Goal: Task Accomplishment & Management: Manage account settings

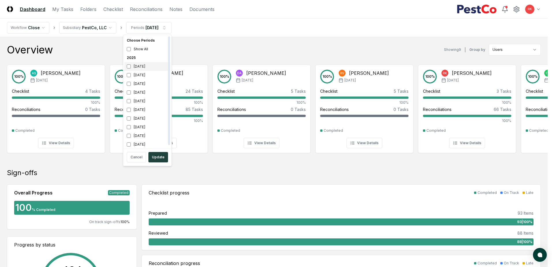
click at [135, 66] on div "[DATE]" at bounding box center [147, 66] width 46 height 9
click at [131, 67] on div "[DATE]" at bounding box center [147, 66] width 46 height 9
click at [134, 75] on div "[DATE]" at bounding box center [147, 75] width 46 height 9
click at [131, 98] on div "[DATE]" at bounding box center [147, 101] width 46 height 9
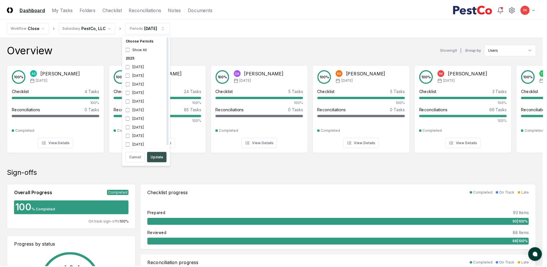
scroll to position [2, 0]
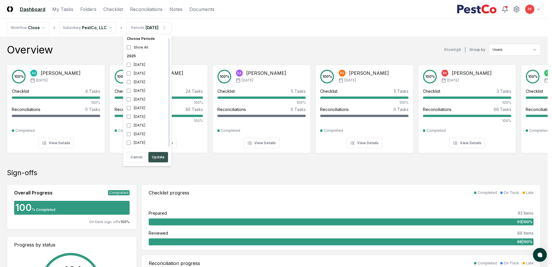
click at [150, 156] on button "Update" at bounding box center [158, 157] width 20 height 10
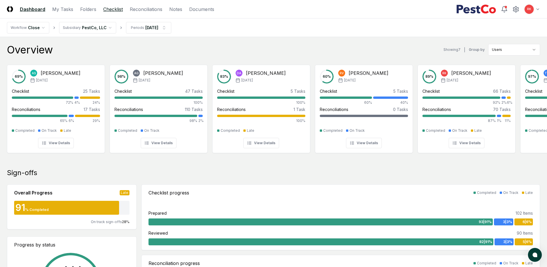
click at [118, 10] on link "Checklist" at bounding box center [113, 9] width 20 height 7
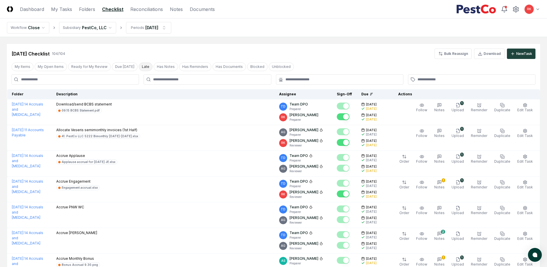
click at [140, 67] on button "Late" at bounding box center [146, 66] width 14 height 9
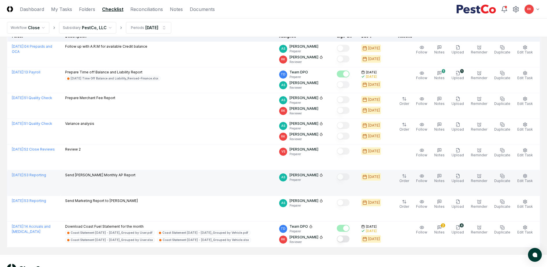
scroll to position [80, 0]
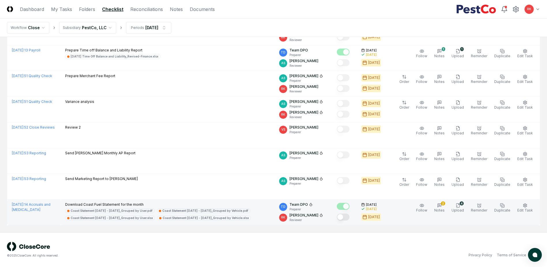
click at [348, 214] on button "Mark complete" at bounding box center [343, 216] width 13 height 7
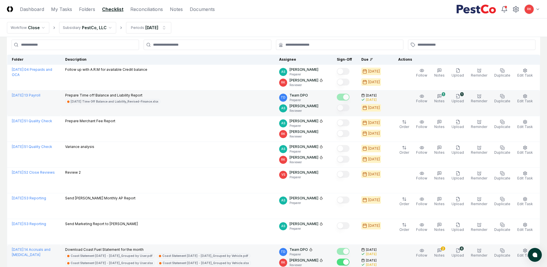
scroll to position [0, 0]
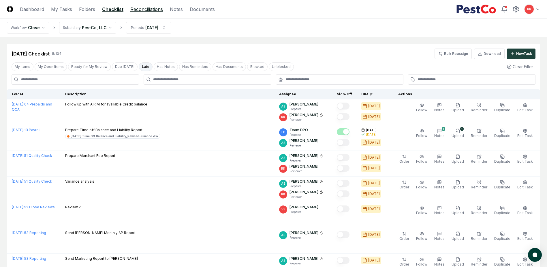
click at [144, 10] on link "Reconciliations" at bounding box center [146, 9] width 33 height 7
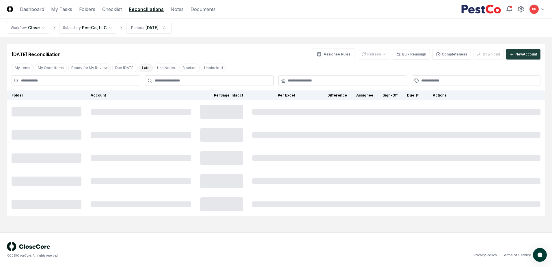
click at [145, 66] on button "Late" at bounding box center [146, 67] width 14 height 9
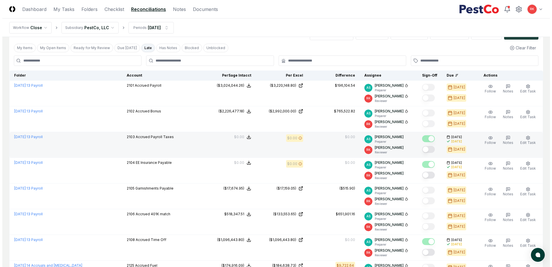
scroll to position [29, 0]
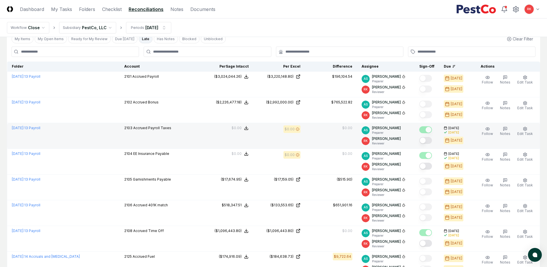
click at [426, 139] on button "Mark complete" at bounding box center [426, 140] width 13 height 7
click at [526, 131] on button "Edit Task" at bounding box center [525, 131] width 18 height 12
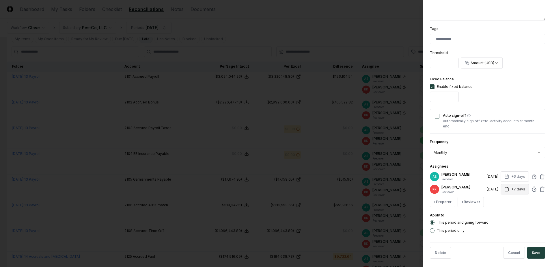
scroll to position [142, 0]
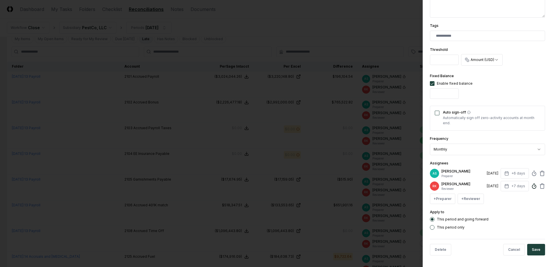
click at [532, 188] on icon at bounding box center [534, 186] width 6 height 6
type input "*****"
click at [533, 251] on button "Save" at bounding box center [536, 250] width 18 height 12
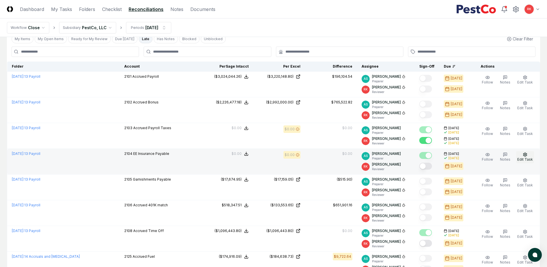
click at [525, 159] on span "Edit Task" at bounding box center [526, 159] width 16 height 4
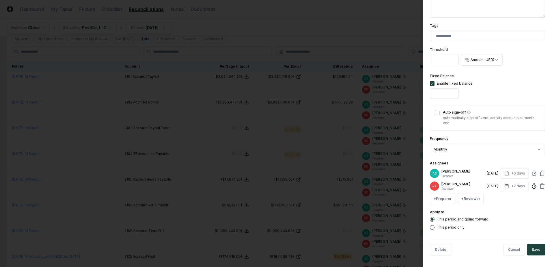
click at [531, 184] on icon at bounding box center [534, 186] width 6 height 6
type input "*****"
click at [529, 249] on button "Save" at bounding box center [536, 250] width 18 height 12
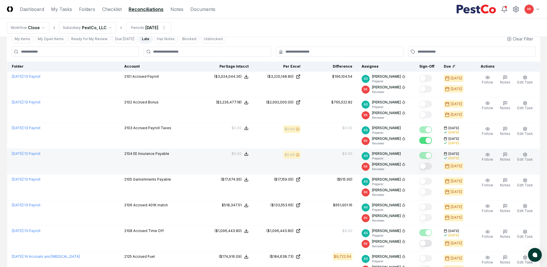
click at [428, 165] on button "Mark complete" at bounding box center [426, 165] width 13 height 7
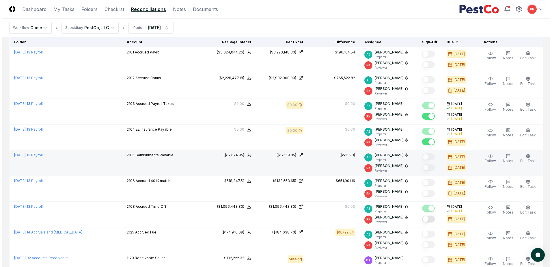
scroll to position [87, 0]
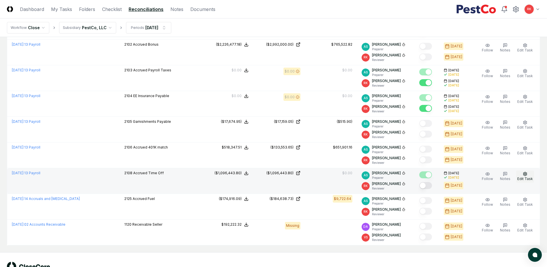
click at [529, 176] on button "Edit Task" at bounding box center [525, 176] width 18 height 12
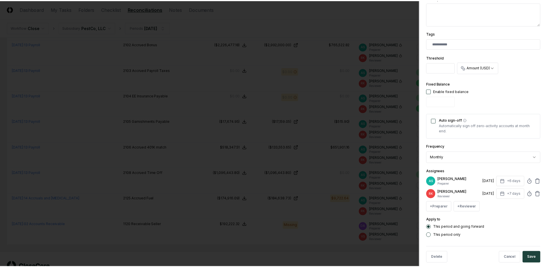
scroll to position [142, 0]
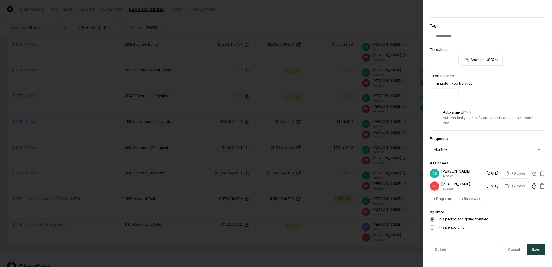
click at [531, 186] on icon at bounding box center [534, 186] width 6 height 6
type input "*****"
click at [533, 249] on button "Save" at bounding box center [536, 250] width 18 height 12
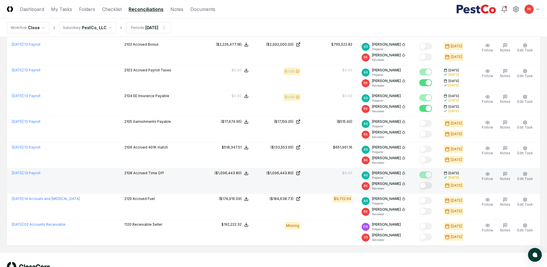
click at [429, 186] on button "Mark complete" at bounding box center [426, 185] width 13 height 7
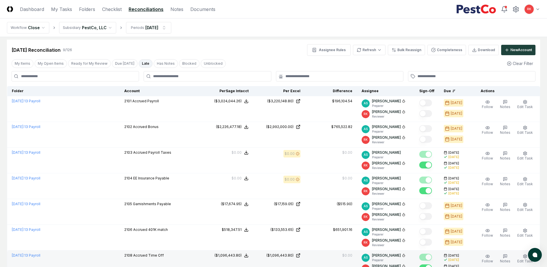
scroll to position [0, 0]
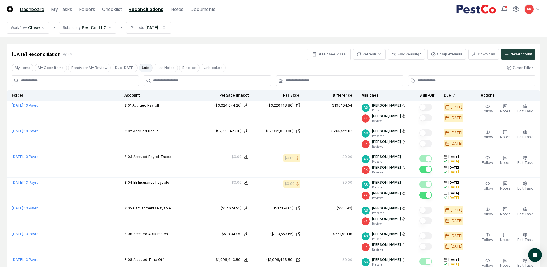
click at [37, 11] on link "Dashboard" at bounding box center [32, 9] width 24 height 7
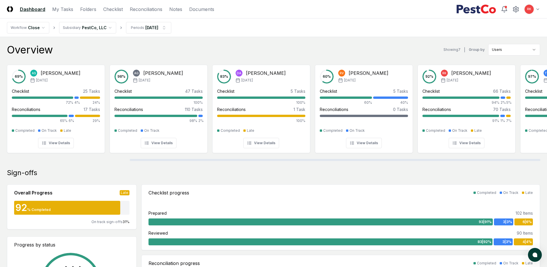
scroll to position [0, 181]
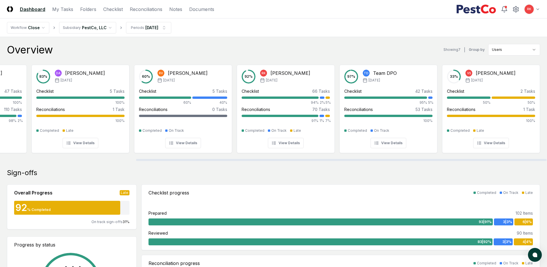
drag, startPoint x: 335, startPoint y: 161, endPoint x: 399, endPoint y: 160, distance: 63.5
click at [399, 160] on div at bounding box center [273, 159] width 547 height 3
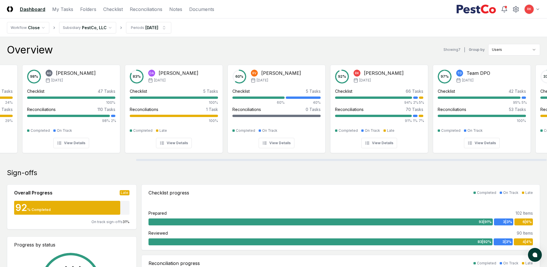
drag, startPoint x: 431, startPoint y: 159, endPoint x: 175, endPoint y: 151, distance: 256.3
click at [175, 159] on div at bounding box center [341, 160] width 411 height 2
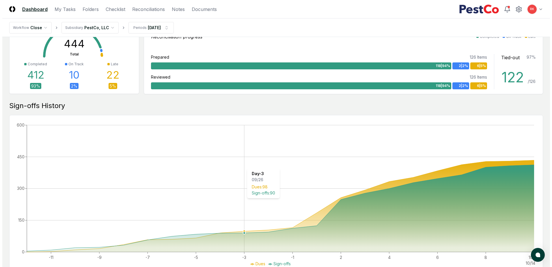
scroll to position [0, 0]
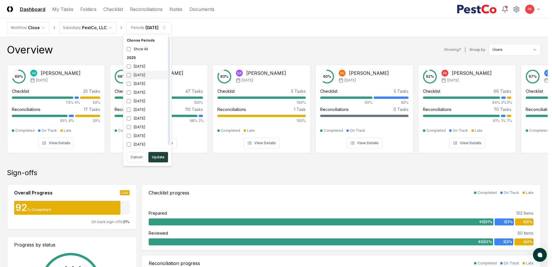
click at [132, 77] on div "[DATE]" at bounding box center [147, 75] width 46 height 9
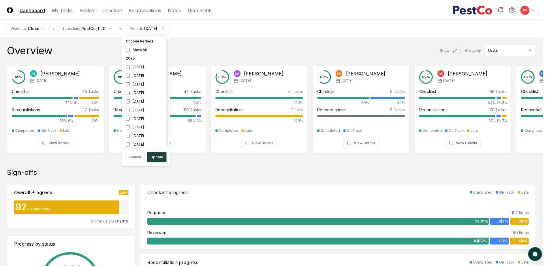
scroll to position [2, 0]
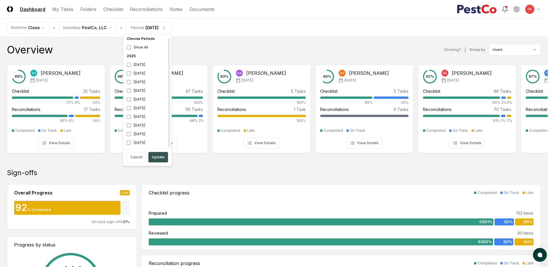
click at [161, 158] on button "Update" at bounding box center [158, 157] width 20 height 10
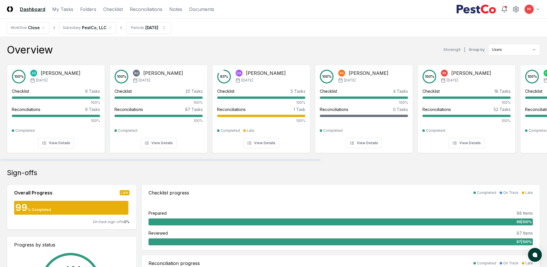
drag, startPoint x: 295, startPoint y: 160, endPoint x: -9, endPoint y: 114, distance: 306.6
click at [0, 159] on div at bounding box center [160, 160] width 321 height 2
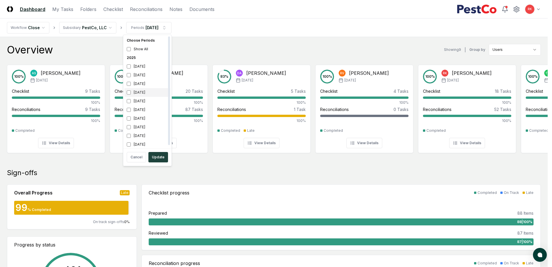
click at [132, 93] on div "[DATE]" at bounding box center [147, 92] width 46 height 9
drag, startPoint x: 134, startPoint y: 83, endPoint x: 177, endPoint y: 140, distance: 70.9
click at [135, 83] on div "[DATE]" at bounding box center [147, 83] width 46 height 9
click at [154, 153] on button "Update" at bounding box center [158, 157] width 20 height 10
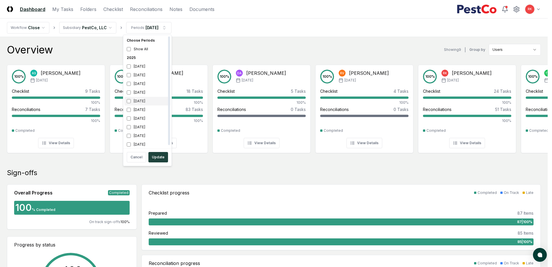
click at [138, 98] on div "[DATE]" at bounding box center [147, 101] width 46 height 9
click at [144, 95] on div "[DATE]" at bounding box center [147, 92] width 46 height 9
click at [162, 156] on button "Update" at bounding box center [158, 157] width 20 height 10
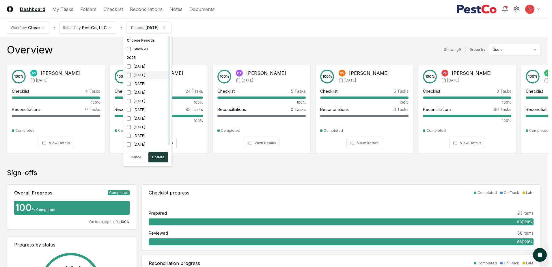
click at [140, 75] on div "[DATE]" at bounding box center [147, 75] width 46 height 9
click at [141, 101] on div "[DATE]" at bounding box center [147, 101] width 46 height 9
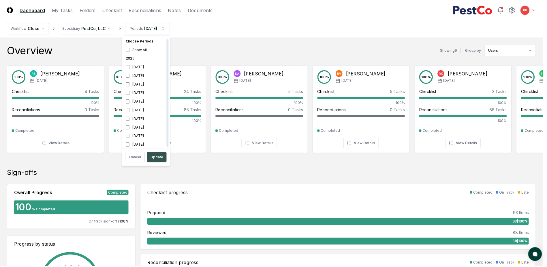
scroll to position [2, 0]
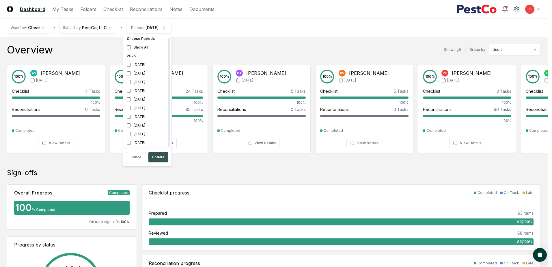
click at [153, 153] on button "Update" at bounding box center [158, 157] width 20 height 10
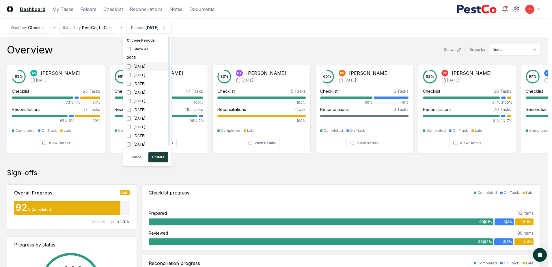
click at [144, 64] on div "[DATE]" at bounding box center [147, 66] width 46 height 9
click at [146, 74] on div "[DATE]" at bounding box center [147, 75] width 46 height 9
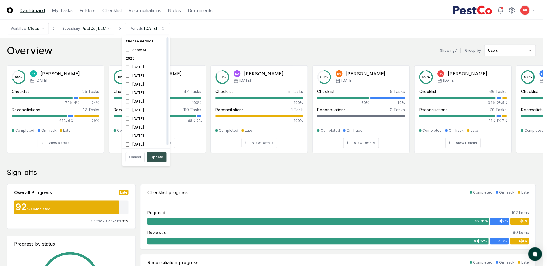
scroll to position [2, 0]
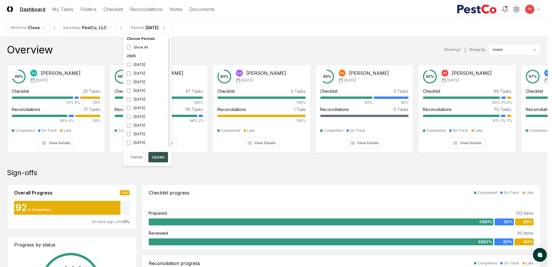
click at [157, 161] on button "Update" at bounding box center [158, 157] width 20 height 10
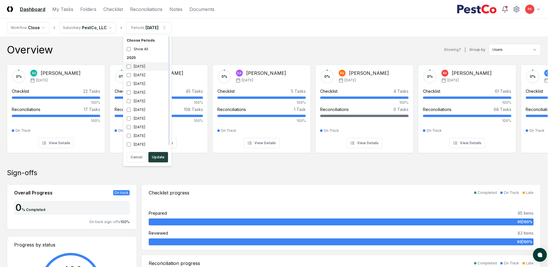
click at [142, 69] on div "[DATE]" at bounding box center [147, 66] width 46 height 9
click at [143, 73] on div "[DATE]" at bounding box center [147, 75] width 46 height 9
click at [161, 158] on button "Update" at bounding box center [158, 157] width 20 height 10
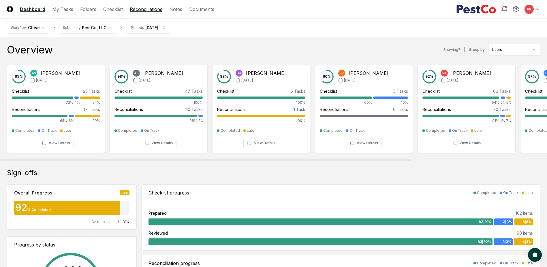
drag, startPoint x: 154, startPoint y: 8, endPoint x: 240, endPoint y: 66, distance: 104.1
click at [154, 8] on link "Reconciliations" at bounding box center [146, 9] width 33 height 7
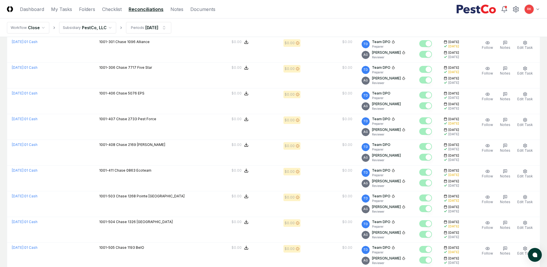
scroll to position [1171, 0]
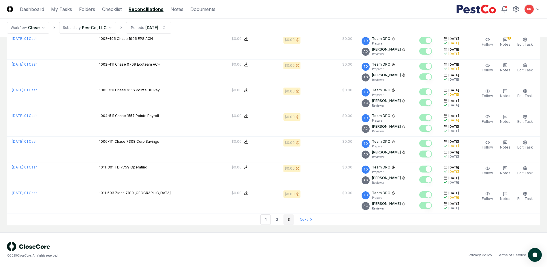
click at [285, 222] on link "3" at bounding box center [289, 219] width 10 height 10
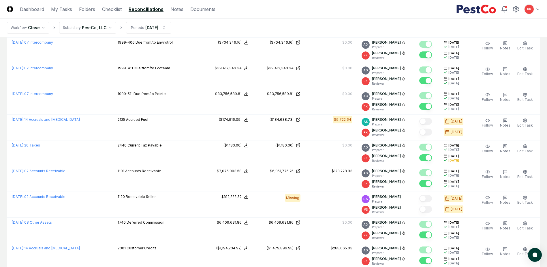
scroll to position [410, 0]
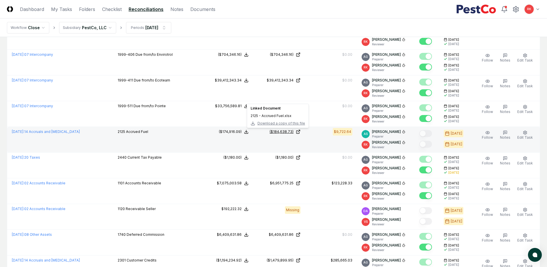
click at [290, 130] on div "($184,638.73)" at bounding box center [282, 131] width 24 height 5
